Goal: Task Accomplishment & Management: Use online tool/utility

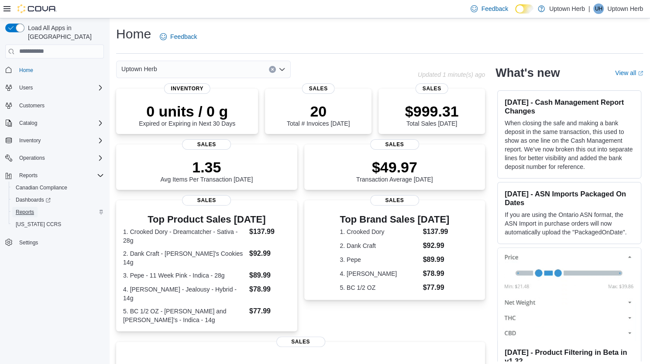
click at [23, 209] on span "Reports" at bounding box center [25, 212] width 18 height 7
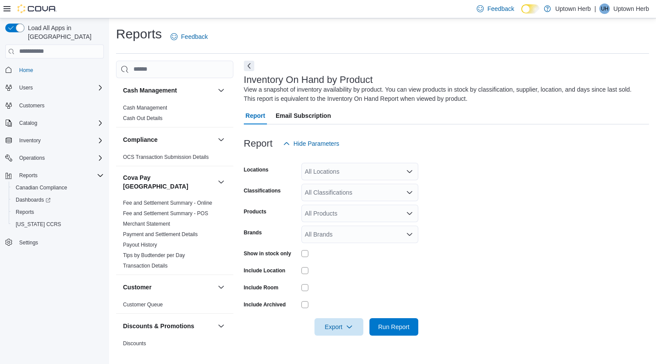
click at [325, 169] on div "All Locations" at bounding box center [359, 171] width 117 height 17
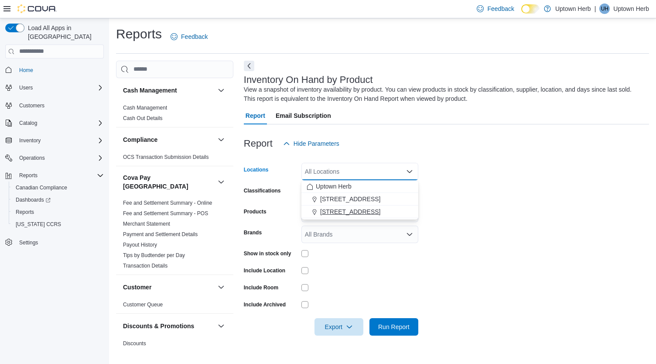
click at [352, 209] on span "56 King St N., Waterloo" at bounding box center [350, 211] width 60 height 9
click at [490, 192] on form "Locations 56 King St N., Waterloo Combo box. Selected. 56 King St N., Waterloo.…" at bounding box center [446, 243] width 405 height 183
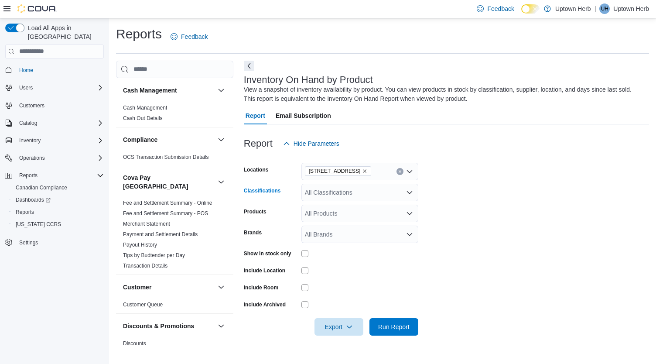
click at [379, 196] on div "All Classifications" at bounding box center [359, 192] width 117 height 17
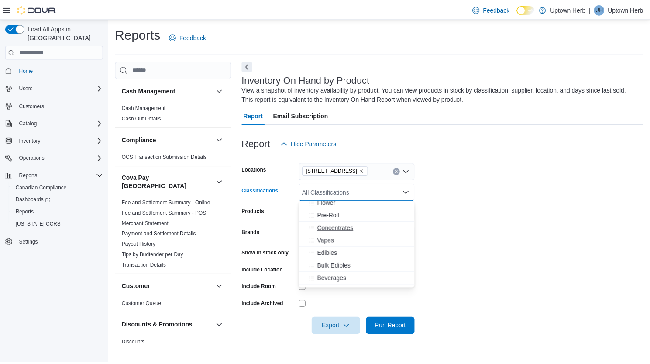
scroll to position [41, 0]
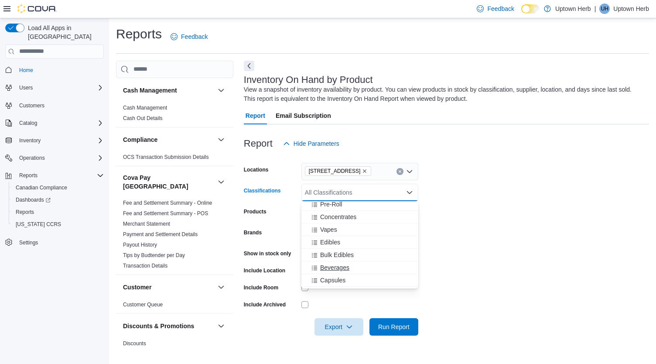
click at [342, 267] on span "Beverages" at bounding box center [334, 267] width 29 height 9
click at [439, 221] on form "Locations 56 King St N., Waterloo Classifications Beverages Combo box. Selected…" at bounding box center [446, 243] width 405 height 183
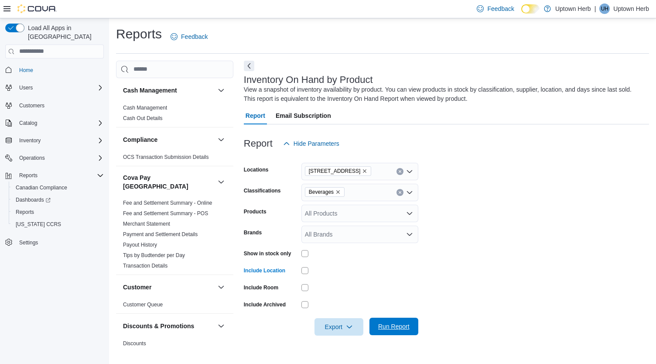
click at [393, 330] on span "Run Report" at bounding box center [393, 326] width 31 height 9
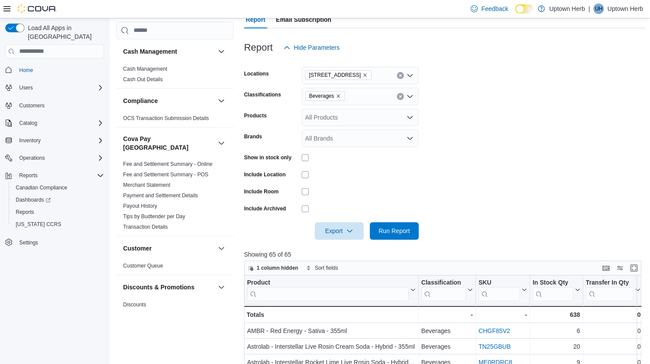
scroll to position [96, 0]
click at [347, 233] on icon "button" at bounding box center [349, 229] width 7 height 7
click at [349, 254] on button "Export to Excel" at bounding box center [339, 247] width 50 height 17
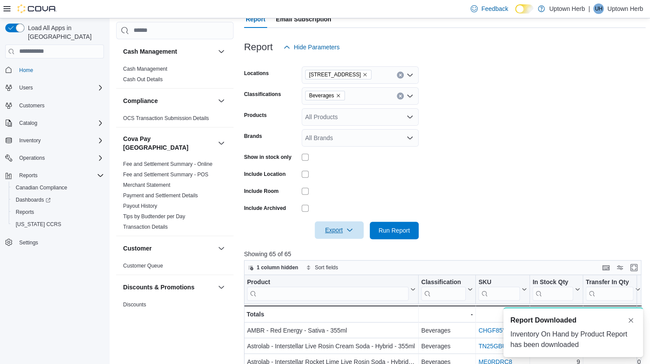
scroll to position [0, 0]
